Goal: Information Seeking & Learning: Learn about a topic

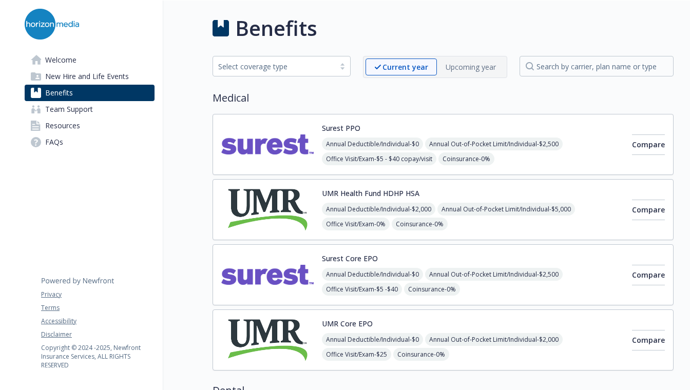
click at [77, 51] on div "Welcome New Hire and Life Events Benefits Team Support Resources FAQs Privacy T…" at bounding box center [89, 86] width 146 height 170
click at [77, 59] on link "Welcome" at bounding box center [90, 60] width 130 height 16
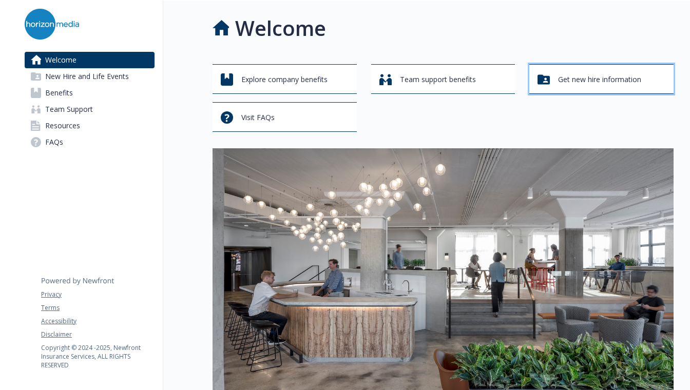
click at [584, 79] on span "Get new hire information" at bounding box center [599, 80] width 83 height 20
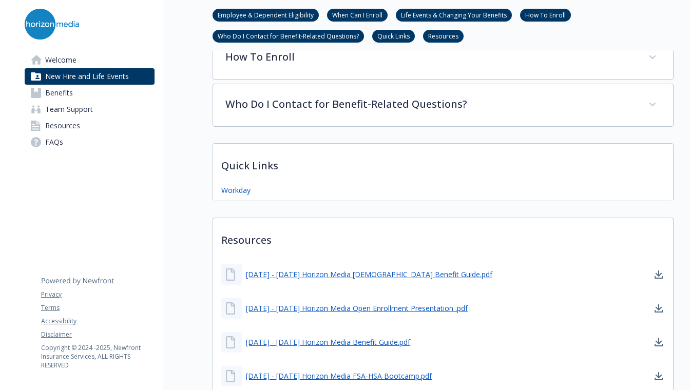
scroll to position [497, 0]
